Goal: Transaction & Acquisition: Book appointment/travel/reservation

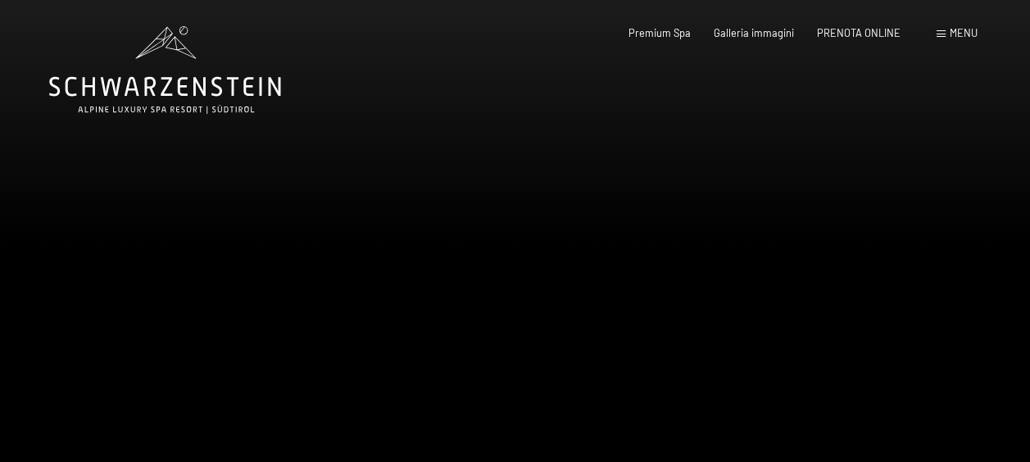
click at [667, 37] on div "Premium Spa" at bounding box center [660, 33] width 62 height 15
click at [656, 29] on span "Premium Spa" at bounding box center [660, 32] width 62 height 13
click at [843, 32] on span "PRENOTA ONLINE" at bounding box center [859, 32] width 84 height 13
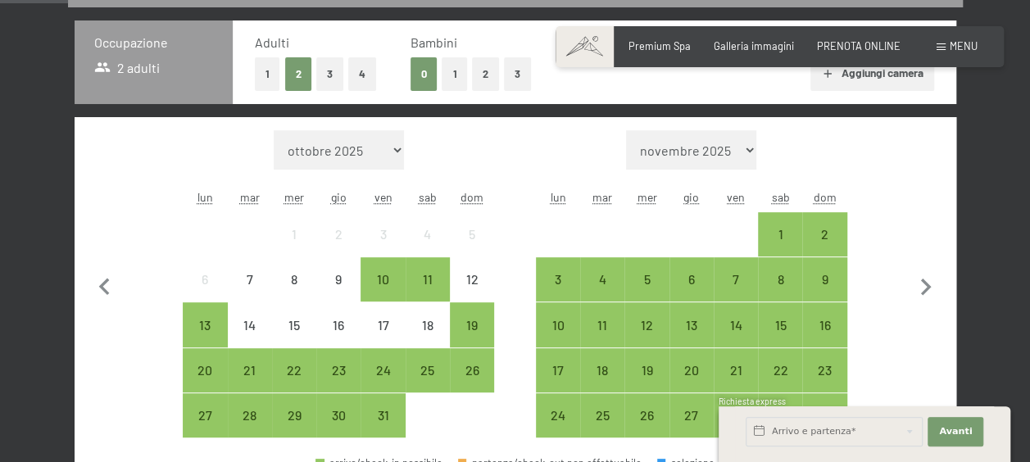
scroll to position [394, 0]
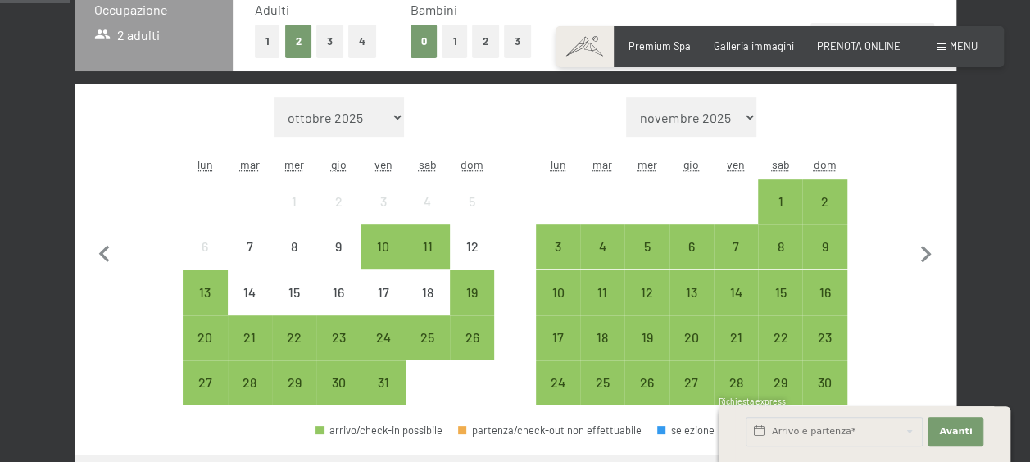
click at [780, 207] on div "1" at bounding box center [780, 215] width 41 height 41
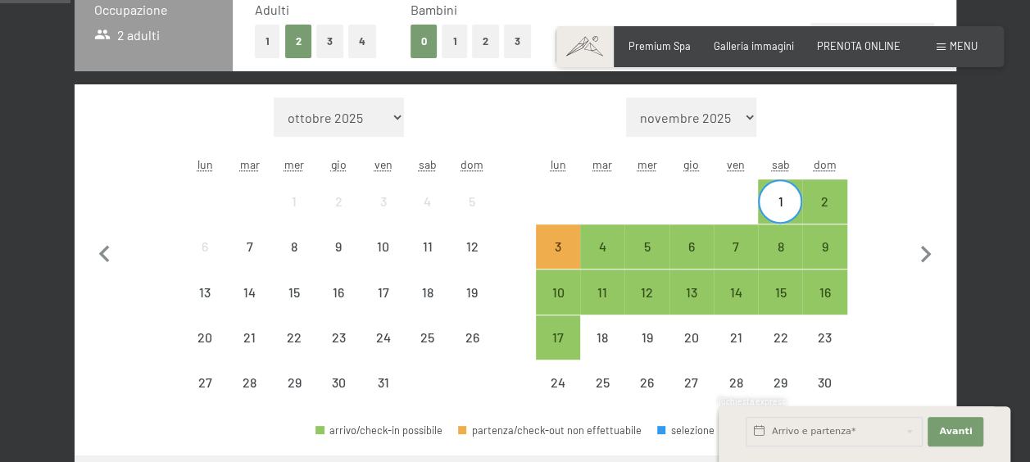
click at [559, 252] on div "3" at bounding box center [558, 260] width 41 height 41
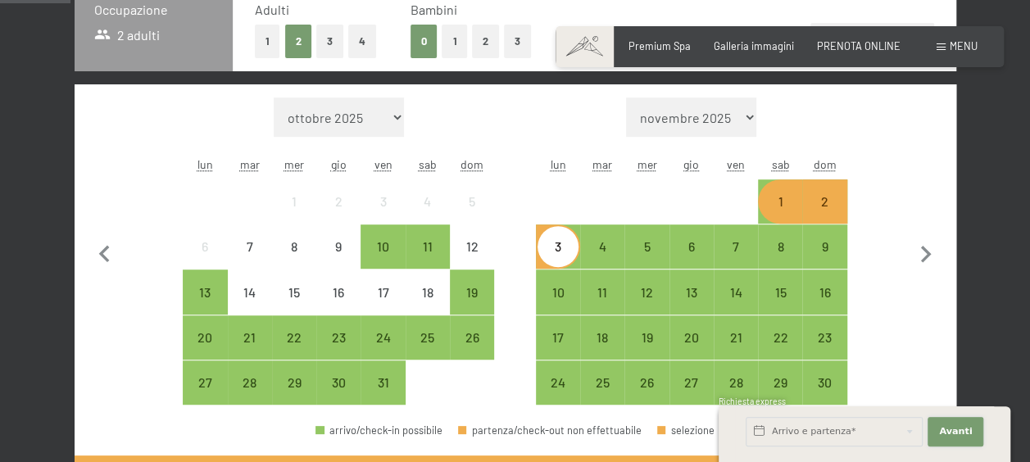
click at [969, 430] on span "Avanti" at bounding box center [955, 431] width 33 height 13
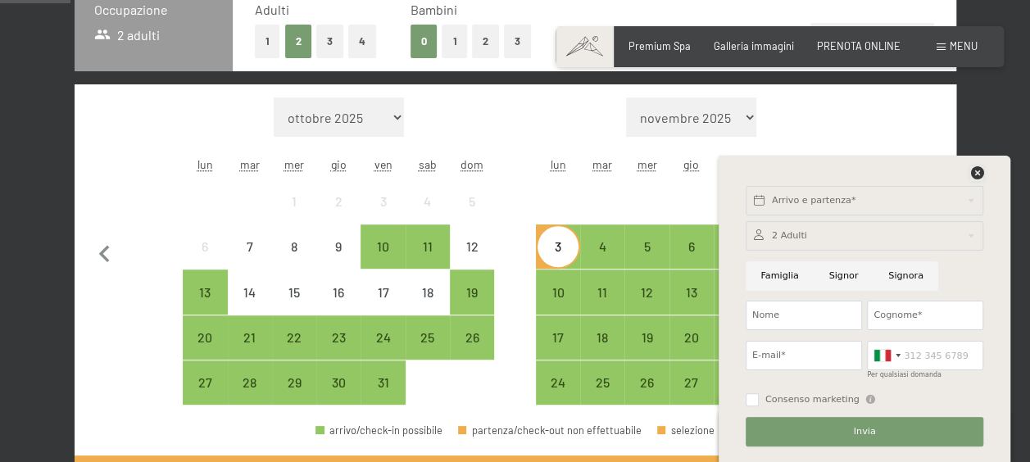
click at [971, 171] on icon at bounding box center [977, 172] width 13 height 13
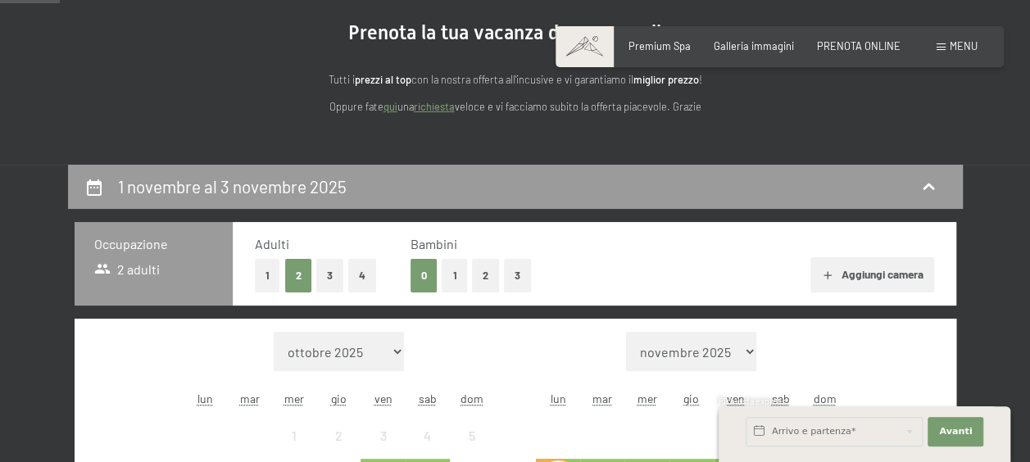
scroll to position [66, 0]
